Goal: Entertainment & Leisure: Consume media (video, audio)

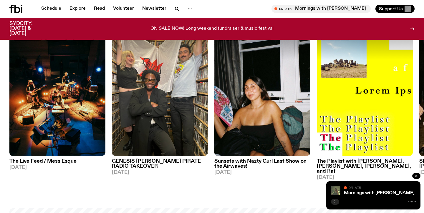
scroll to position [318, 0]
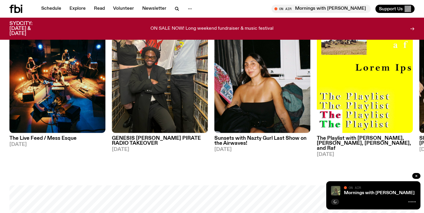
click at [326, 139] on h3 "The Playlist with [PERSON_NAME], [PERSON_NAME], [PERSON_NAME], and Raf" at bounding box center [364, 143] width 96 height 15
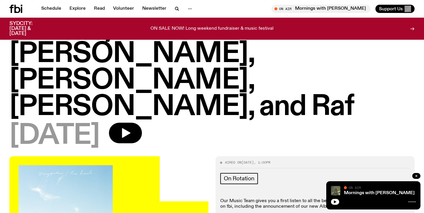
scroll to position [36, 0]
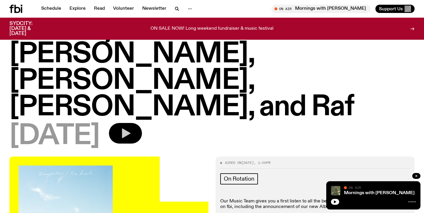
click at [142, 123] on button "button" at bounding box center [125, 133] width 33 height 21
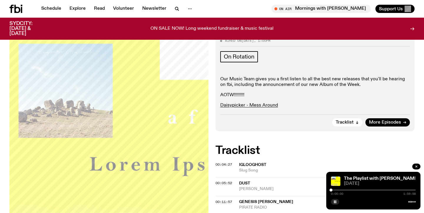
scroll to position [0, 0]
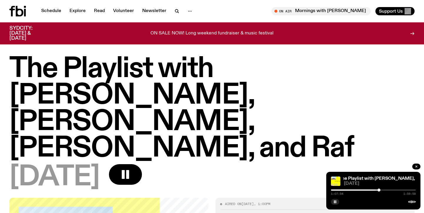
drag, startPoint x: 330, startPoint y: 190, endPoint x: 379, endPoint y: 190, distance: 48.2
click at [379, 190] on div at bounding box center [378, 190] width 3 height 3
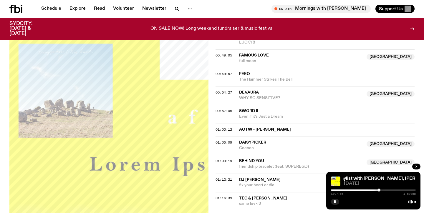
scroll to position [455, 0]
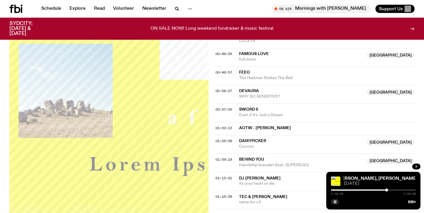
drag, startPoint x: 378, startPoint y: 190, endPoint x: 386, endPoint y: 191, distance: 8.3
click at [386, 191] on div at bounding box center [386, 190] width 3 height 3
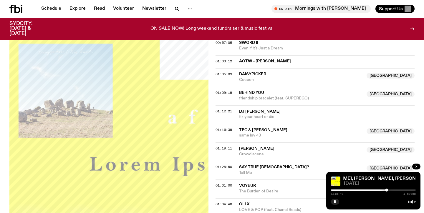
scroll to position [523, 0]
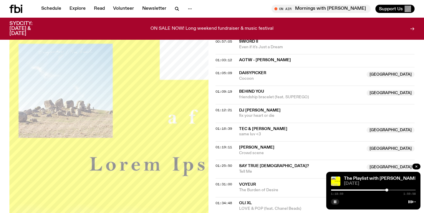
click at [391, 190] on div at bounding box center [373, 189] width 85 height 1
click at [389, 190] on div at bounding box center [348, 189] width 85 height 1
click at [389, 190] on div at bounding box center [389, 190] width 3 height 3
click at [390, 190] on div at bounding box center [389, 190] width 3 height 3
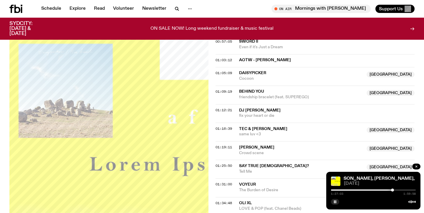
click at [392, 190] on div at bounding box center [392, 190] width 3 height 3
click at [393, 190] on div at bounding box center [392, 190] width 3 height 3
click at [394, 190] on div at bounding box center [392, 190] width 3 height 3
click at [393, 190] on div at bounding box center [393, 190] width 3 height 3
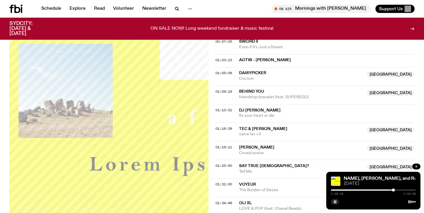
click at [393, 190] on div at bounding box center [392, 190] width 3 height 3
click at [335, 202] on rect "button" at bounding box center [335, 201] width 1 height 3
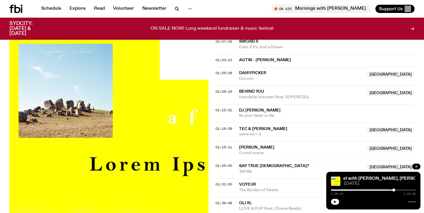
click at [336, 202] on icon "button" at bounding box center [335, 201] width 3 height 3
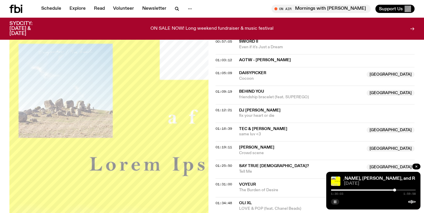
click at [335, 201] on rect "button" at bounding box center [335, 201] width 1 height 3
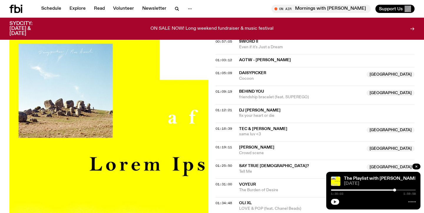
click at [336, 201] on icon "button" at bounding box center [335, 202] width 4 height 4
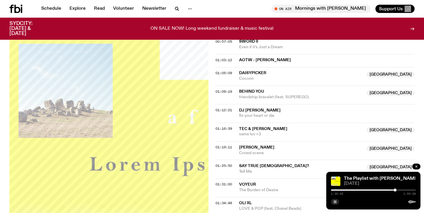
click at [391, 189] on div at bounding box center [352, 189] width 85 height 1
click at [393, 190] on div at bounding box center [373, 189] width 85 height 1
click at [393, 190] on div at bounding box center [392, 190] width 3 height 3
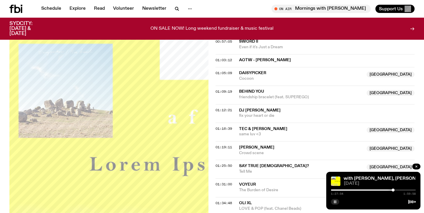
click at [393, 190] on div at bounding box center [392, 190] width 3 height 3
click at [394, 190] on div at bounding box center [393, 190] width 3 height 3
click at [393, 190] on div at bounding box center [393, 190] width 3 height 3
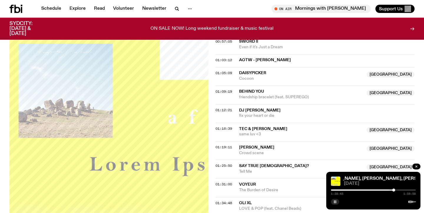
click at [393, 190] on div at bounding box center [393, 190] width 3 height 3
